Goal: Communication & Community: Answer question/provide support

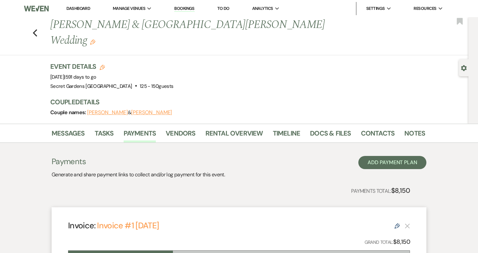
click at [80, 8] on link "Dashboard" at bounding box center [78, 9] width 24 height 6
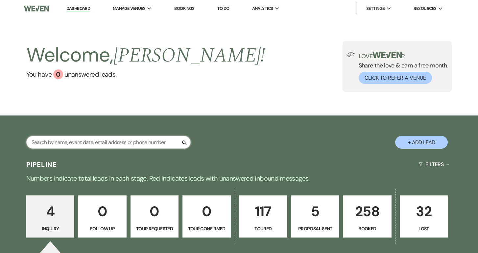
click at [170, 144] on input "text" at bounding box center [108, 142] width 164 height 13
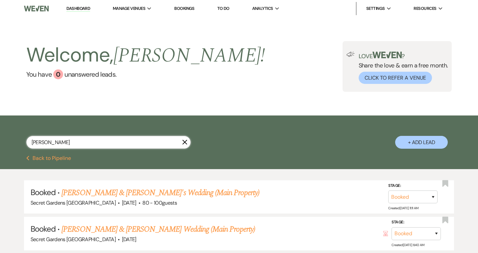
type input "[PERSON_NAME]"
drag, startPoint x: 170, startPoint y: 144, endPoint x: 112, endPoint y: 196, distance: 77.5
click at [112, 196] on link "[PERSON_NAME] & [PERSON_NAME]'s Wedding (Main Property)" at bounding box center [160, 193] width 198 height 12
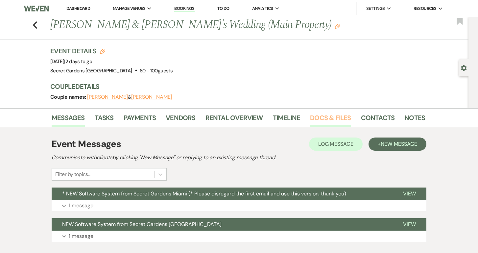
click at [334, 115] on link "Docs & Files" at bounding box center [330, 119] width 41 height 14
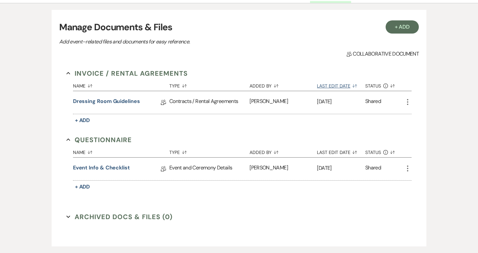
scroll to position [127, 0]
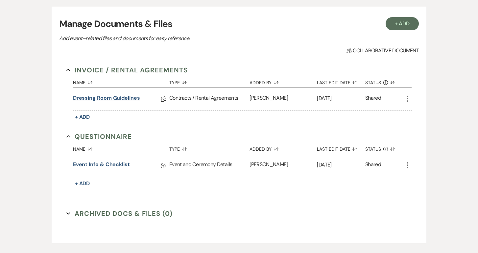
click at [127, 98] on link "Dressing Room Guidelines" at bounding box center [106, 99] width 67 height 10
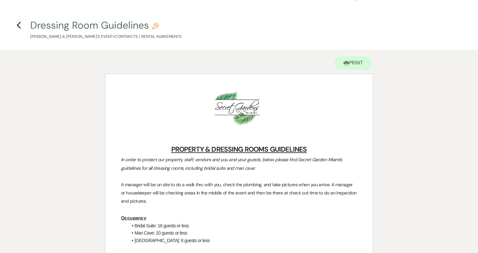
scroll to position [13, 0]
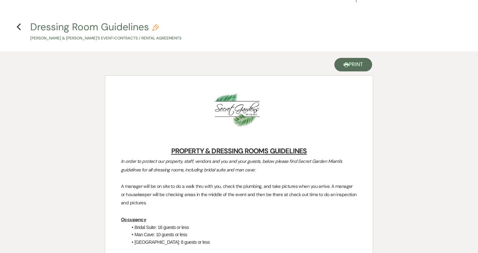
click at [355, 64] on button "Printer Print" at bounding box center [353, 64] width 38 height 13
click at [19, 28] on icon "Previous" at bounding box center [18, 27] width 5 height 8
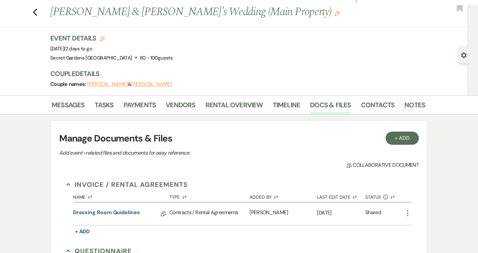
scroll to position [127, 0]
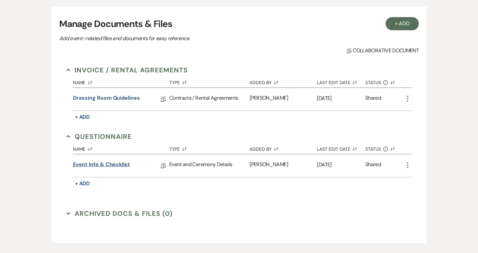
click at [105, 163] on link "Event Info & Checklist" at bounding box center [101, 165] width 57 height 10
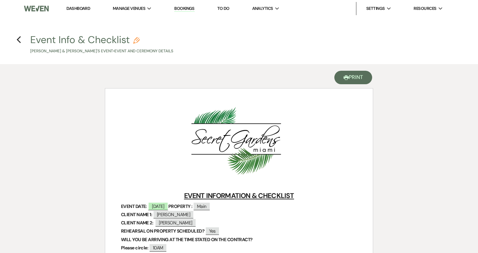
click at [357, 79] on button "Printer Print" at bounding box center [353, 77] width 38 height 13
click at [14, 42] on h4 "Previous Event Info & Checklist Pencil [PERSON_NAME] & [PERSON_NAME]'s Event • …" at bounding box center [238, 43] width 473 height 21
click at [20, 40] on icon "Previous" at bounding box center [18, 40] width 5 height 8
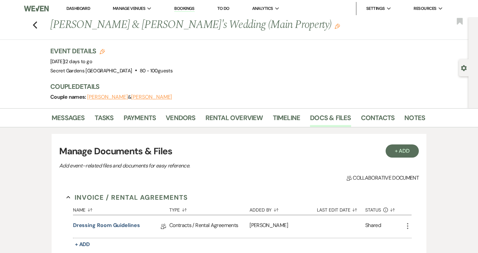
scroll to position [127, 0]
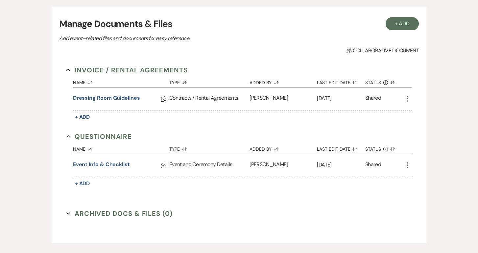
click at [448, 42] on div "Messages Tasks Payments Vendors Rental Overview Timeline Docs & Files Contacts …" at bounding box center [239, 115] width 478 height 268
click at [40, 6] on div "Messages Tasks Payments Vendors Rental Overview Timeline Docs & Files Contacts …" at bounding box center [239, 115] width 478 height 268
click at [19, 146] on div "Messages Tasks Payments Vendors Rental Overview Timeline Docs & Files Contacts …" at bounding box center [239, 115] width 478 height 268
click at [68, 213] on use "button" at bounding box center [68, 213] width 4 height 2
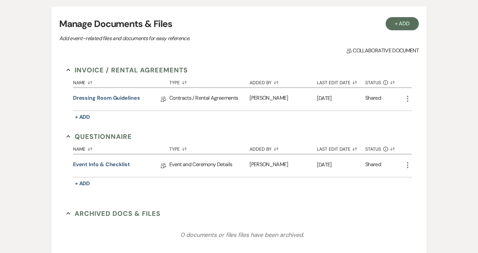
click at [46, 11] on div "Messages Tasks Payments Vendors Rental Overview Timeline Docs & Files Contacts …" at bounding box center [239, 131] width 478 height 301
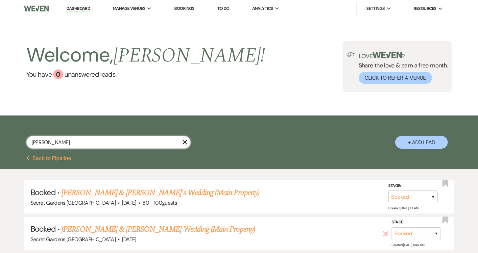
click at [55, 144] on input "[PERSON_NAME]" at bounding box center [108, 142] width 164 height 13
type input "k"
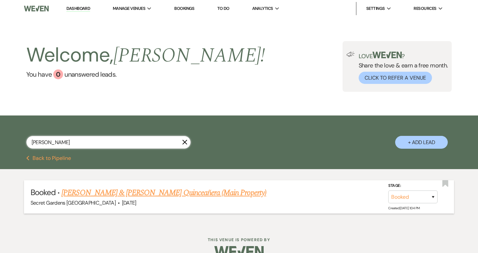
type input "[PERSON_NAME]"
click at [69, 194] on link "[PERSON_NAME] & [PERSON_NAME] Quinceañera (Main Property)" at bounding box center [163, 193] width 204 height 12
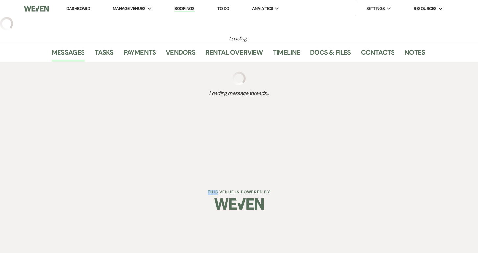
click at [69, 194] on h6 "This Venue is Powered By" at bounding box center [239, 192] width 478 height 6
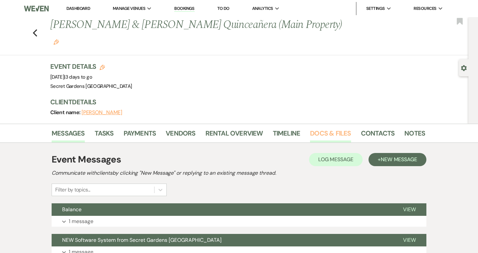
click at [318, 128] on link "Docs & Files" at bounding box center [330, 135] width 41 height 14
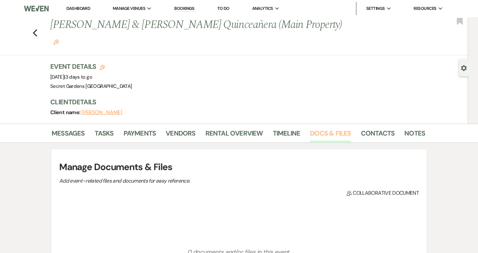
click at [318, 128] on link "Docs & Files" at bounding box center [330, 135] width 41 height 14
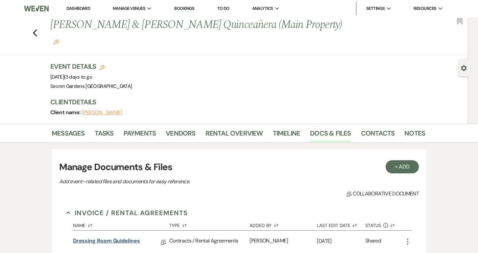
click at [128, 237] on link "Dressing Room Guidelines" at bounding box center [106, 242] width 67 height 10
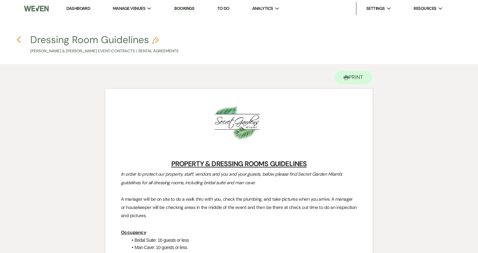
click at [19, 41] on use "button" at bounding box center [18, 39] width 4 height 7
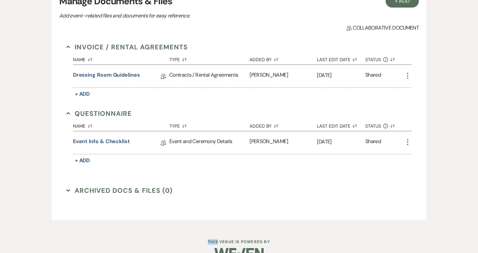
scroll to position [165, 0]
click at [94, 138] on link "Event Info & Checklist" at bounding box center [101, 143] width 57 height 10
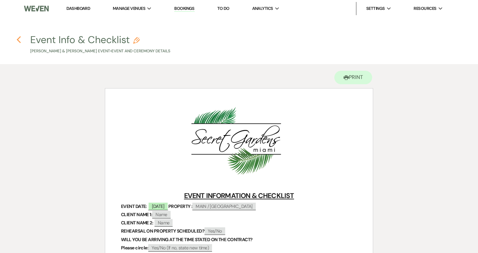
click at [21, 41] on icon "Previous" at bounding box center [18, 40] width 5 height 8
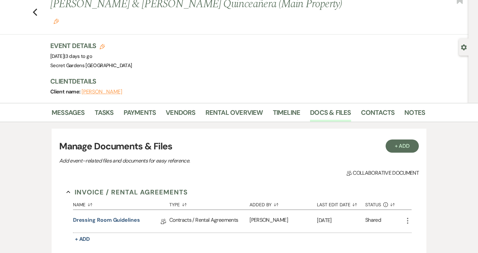
scroll to position [15, 0]
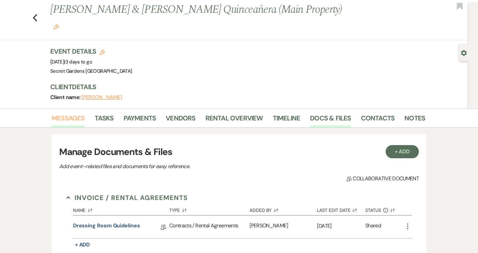
click at [70, 113] on link "Messages" at bounding box center [68, 120] width 33 height 14
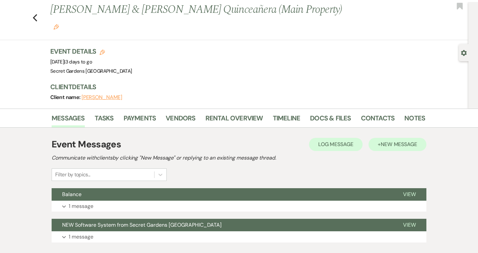
click at [402, 141] on span "New Message" at bounding box center [399, 144] width 36 height 7
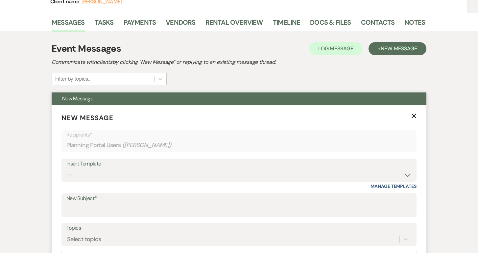
scroll to position [123, 0]
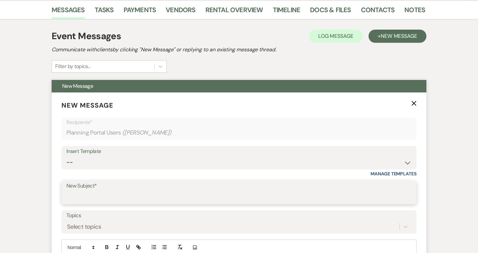
click at [106, 191] on input "New Subject*" at bounding box center [238, 197] width 345 height 13
type input "f"
type input "Required forms"
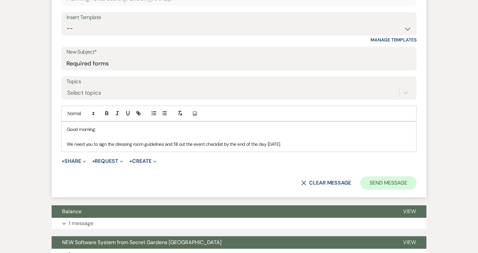
click at [396, 176] on button "Send Message" at bounding box center [388, 182] width 56 height 13
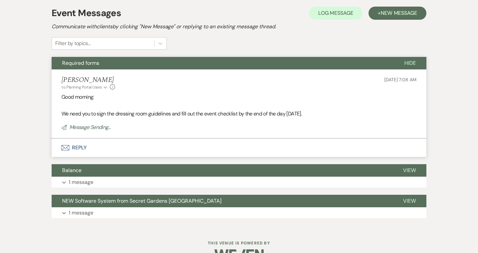
scroll to position [133, 0]
